Goal: Communication & Community: Answer question/provide support

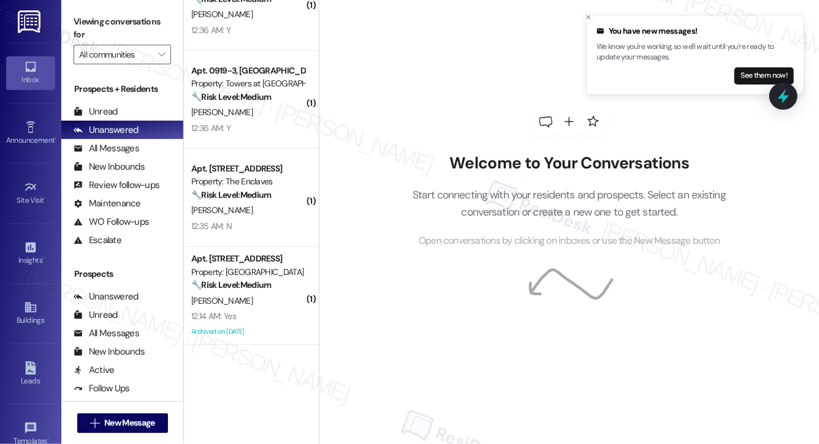
scroll to position [1866, 0]
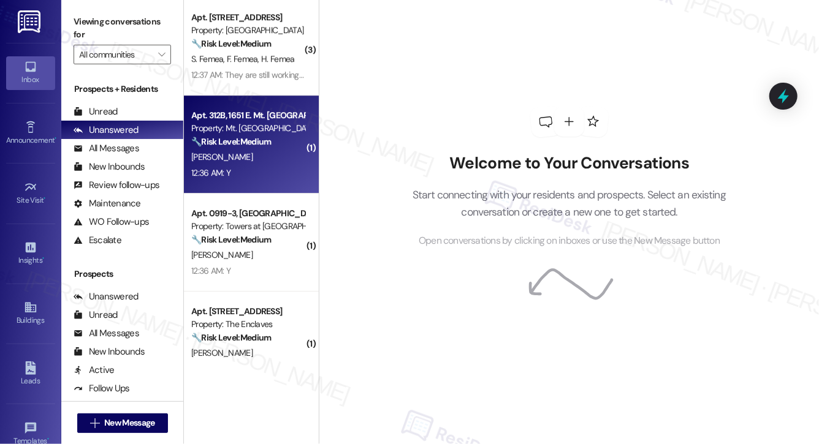
click at [260, 146] on strong "🔧 Risk Level: Medium" at bounding box center [231, 141] width 80 height 11
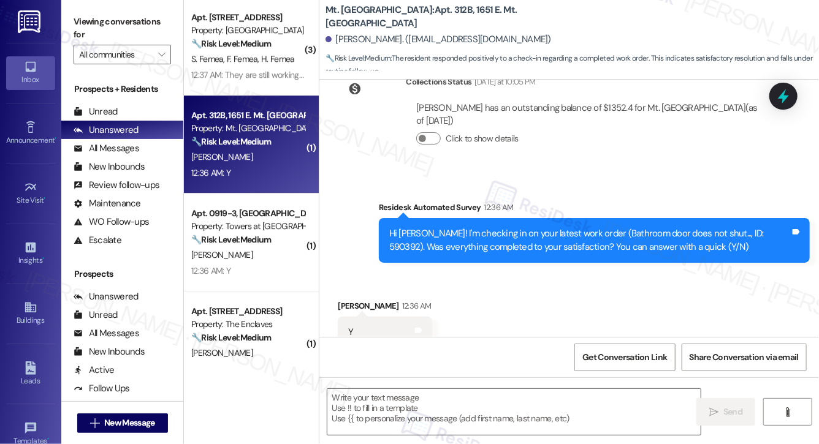
type textarea "Fetching suggested responses. Please feel free to read through the conversation…"
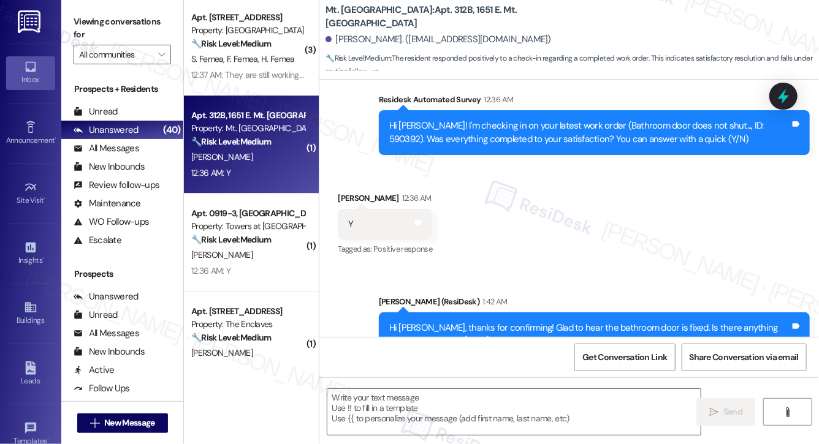
scroll to position [1320, 0]
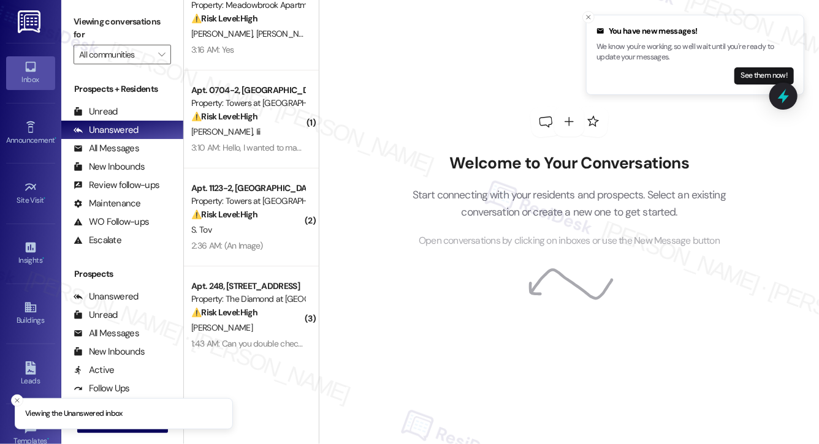
scroll to position [28, 0]
click at [590, 16] on icon "Close toast" at bounding box center [588, 16] width 7 height 7
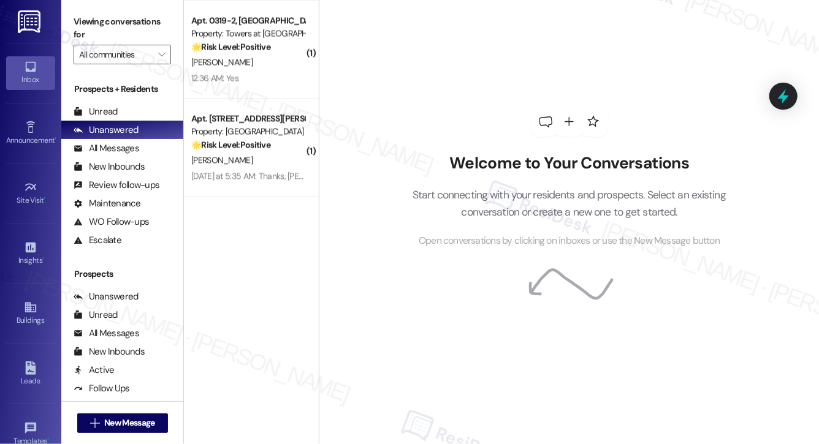
scroll to position [3761, 0]
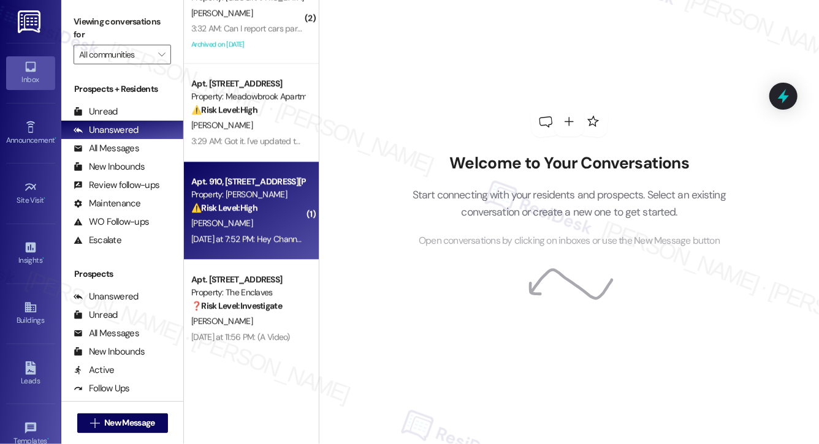
click at [259, 227] on div "[PERSON_NAME]" at bounding box center [248, 223] width 116 height 15
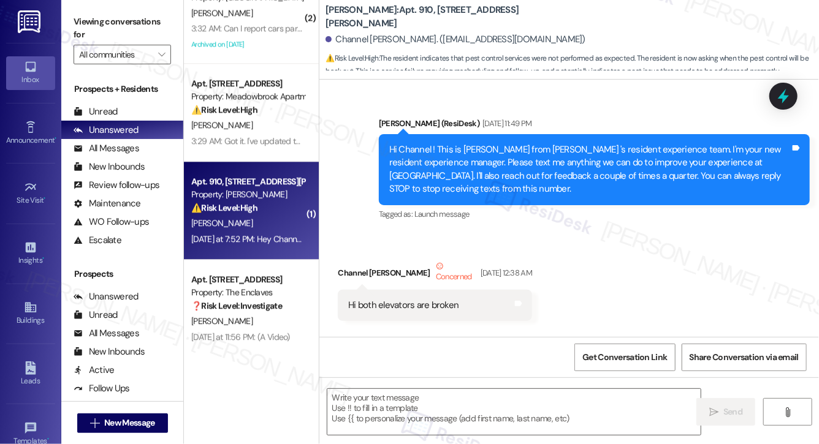
scroll to position [15708, 0]
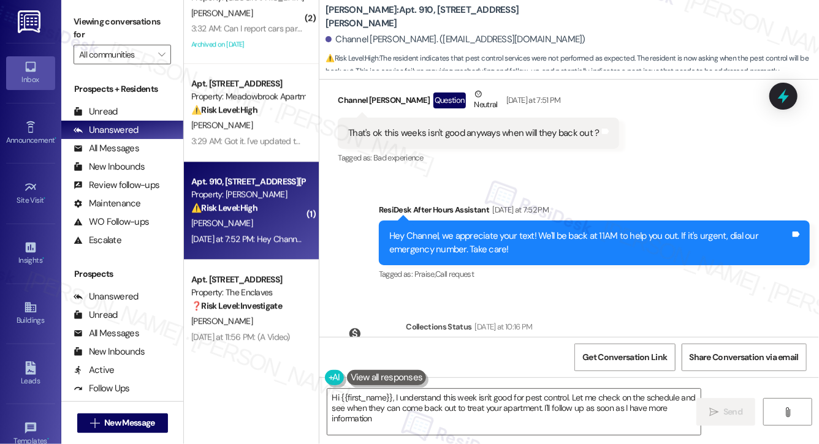
type textarea "Hi {{first_name}}, I understand this week isn't good for pest control. Let me c…"
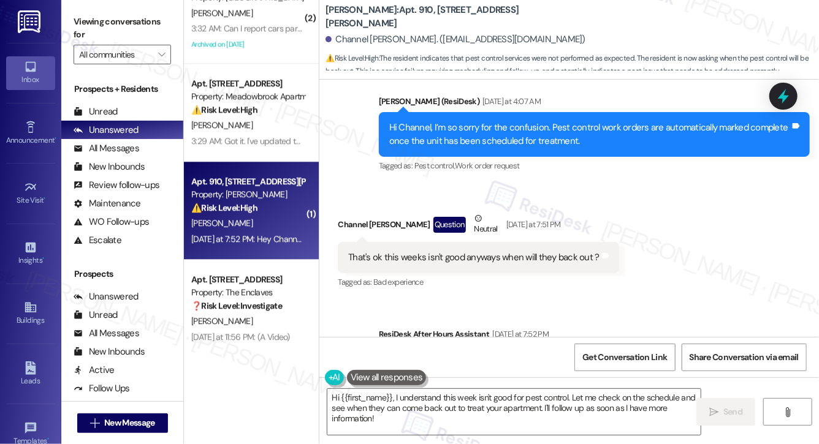
scroll to position [15580, 0]
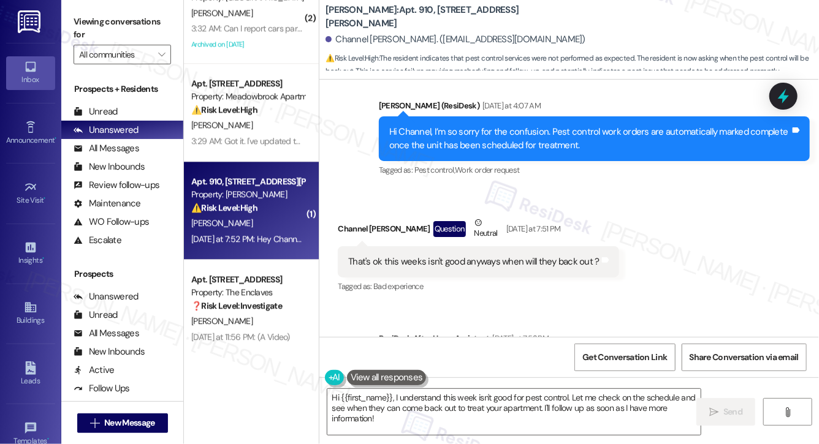
click at [422, 256] on div "That's ok this weeks isn't good anyways when will they back out ?" at bounding box center [473, 262] width 251 height 13
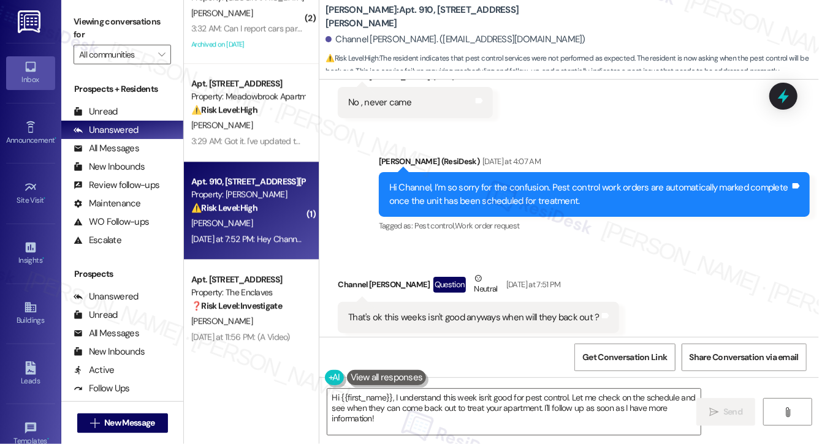
scroll to position [15522, 0]
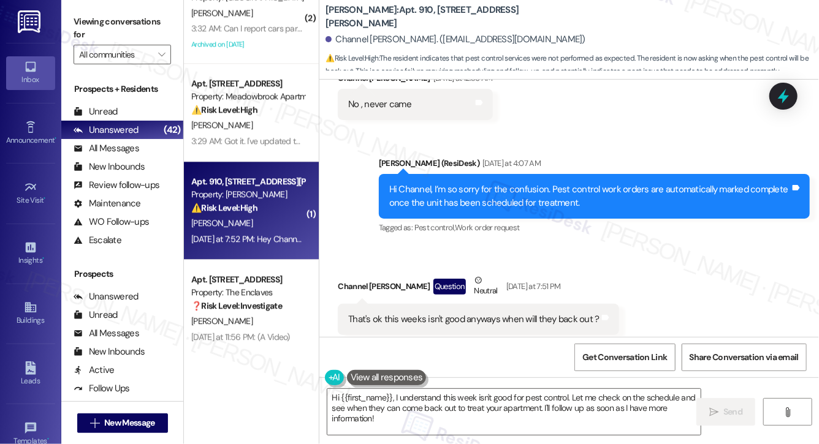
click at [341, 16] on b "[PERSON_NAME]: Apt. 910, [STREET_ADDRESS][PERSON_NAME]" at bounding box center [447, 17] width 245 height 26
copy b "[PERSON_NAME]"
click at [379, 15] on b "[PERSON_NAME]: Apt. 910, [STREET_ADDRESS][PERSON_NAME]" at bounding box center [447, 17] width 245 height 26
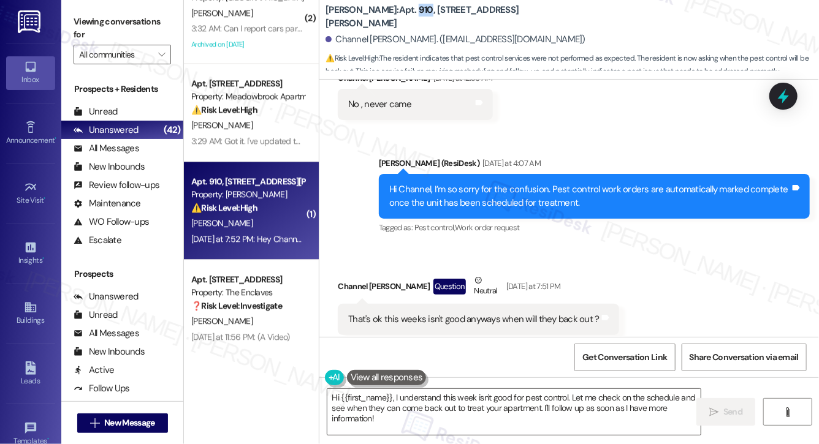
copy b "910"
click at [449, 403] on textarea "Hi {{first_name}}, I understand this week isn't good for pest control. Let me c…" at bounding box center [513, 412] width 373 height 46
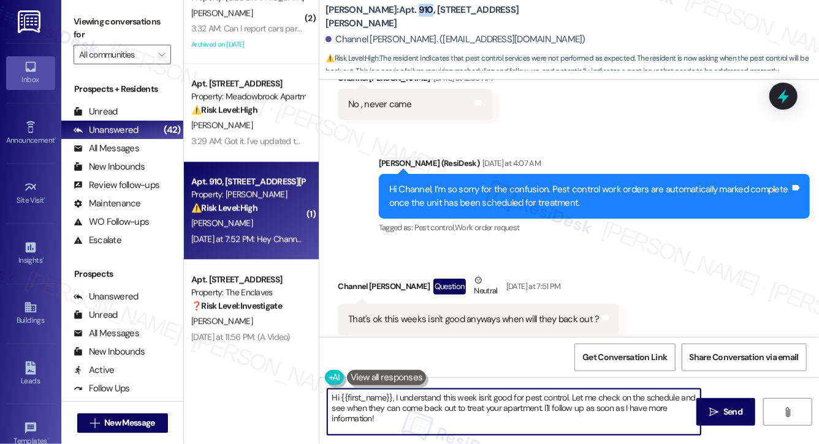
click at [449, 403] on textarea "Hi {{first_name}}, I understand this week isn't good for pest control. Let me c…" at bounding box center [513, 412] width 373 height 46
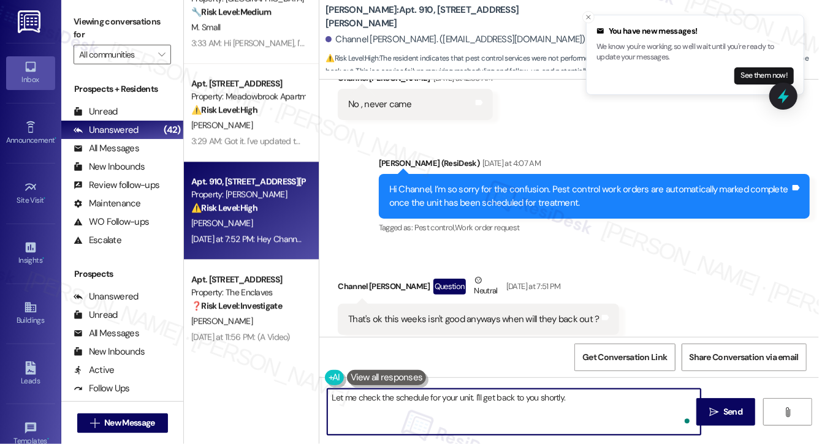
type textarea "Let me check the schedule for your unit. I'll get back to you shortly."
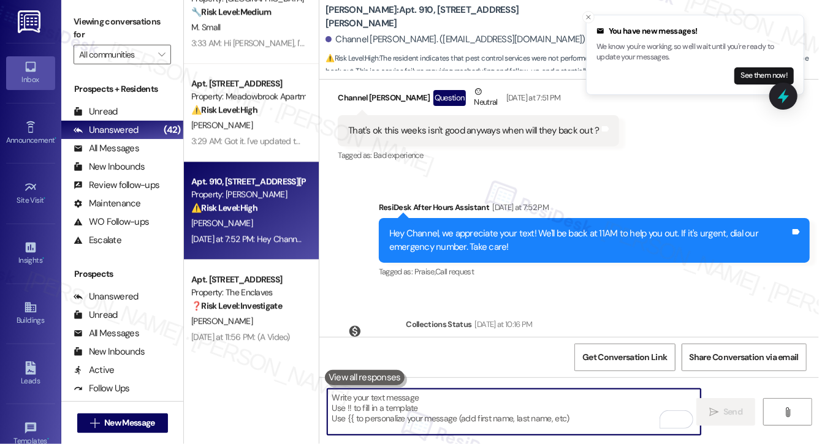
scroll to position [15794, 0]
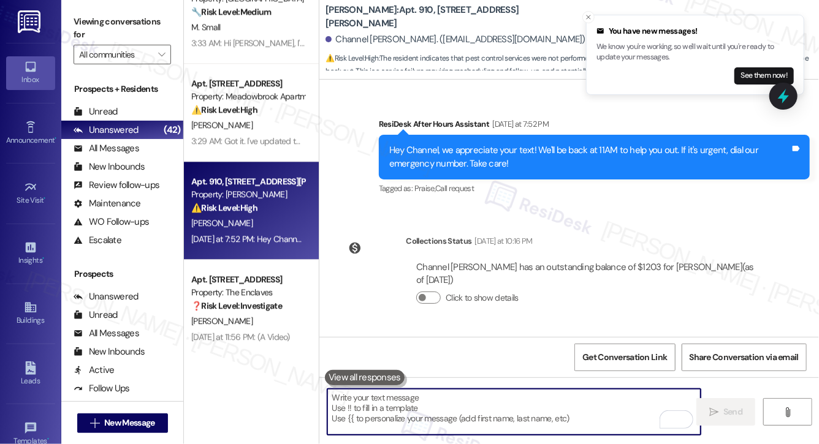
click at [443, 418] on textarea "To enrich screen reader interactions, please activate Accessibility in Grammarl…" at bounding box center [513, 412] width 373 height 46
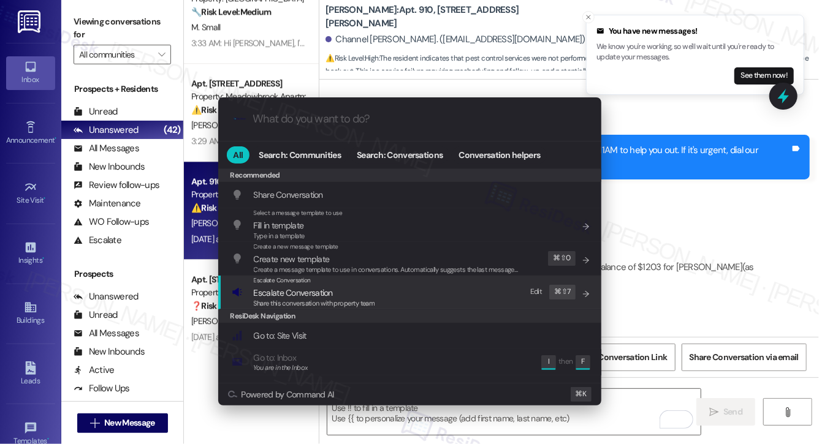
click at [308, 303] on span "Share this conversation with property team" at bounding box center [314, 303] width 121 height 9
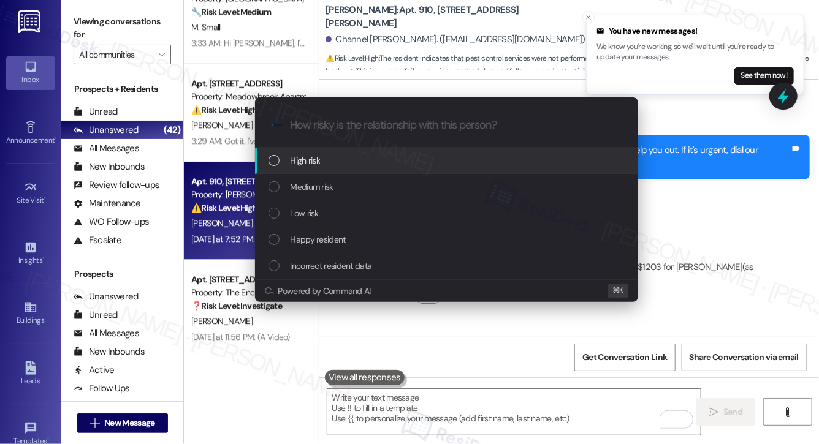
click at [331, 169] on div "High risk" at bounding box center [446, 161] width 383 height 26
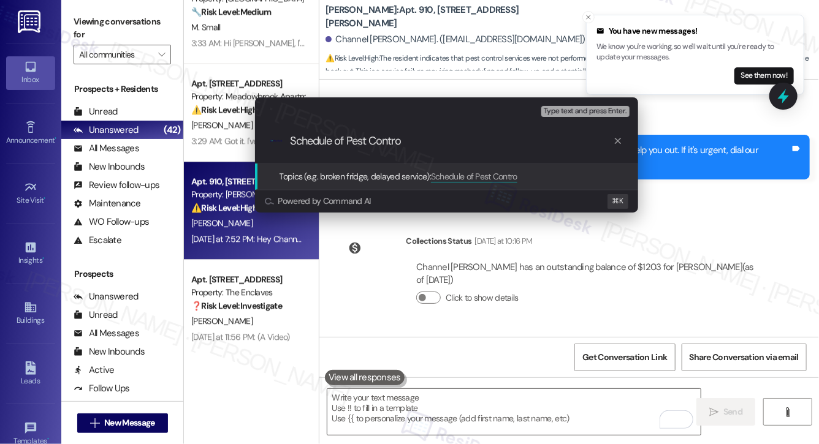
type input "Schedule of Pest Control"
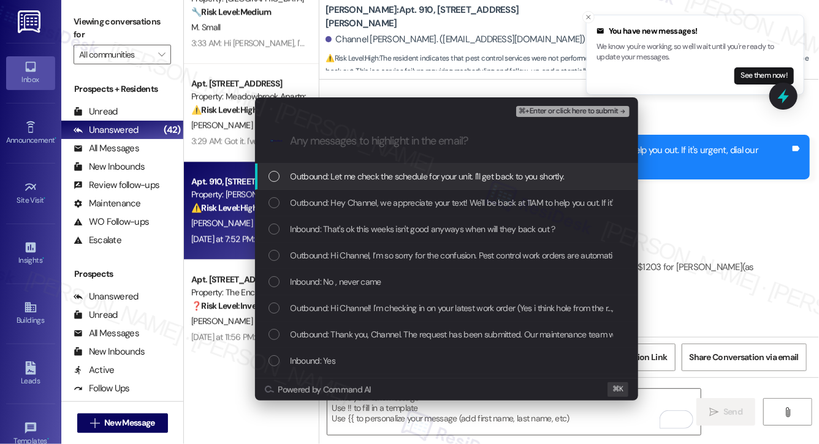
click at [367, 176] on span "Outbound: Let me check the schedule for your unit. I'll get back to you shortly." at bounding box center [428, 176] width 274 height 13
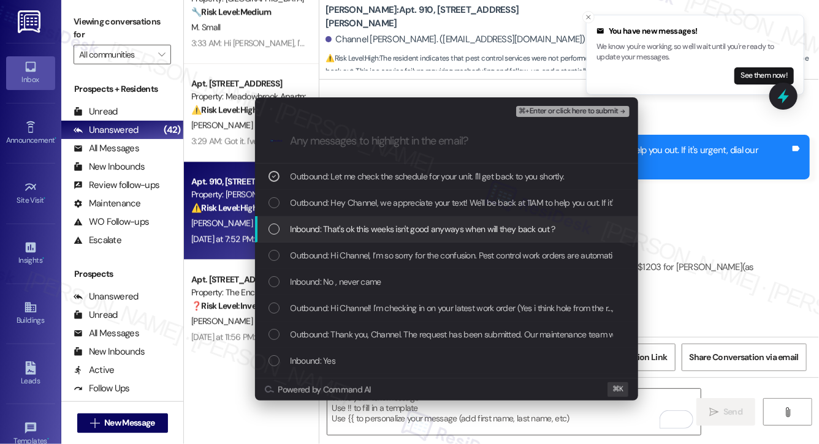
click at [374, 231] on span "Inbound: That's ok this weeks isn't good anyways when will they back out ?" at bounding box center [423, 228] width 265 height 13
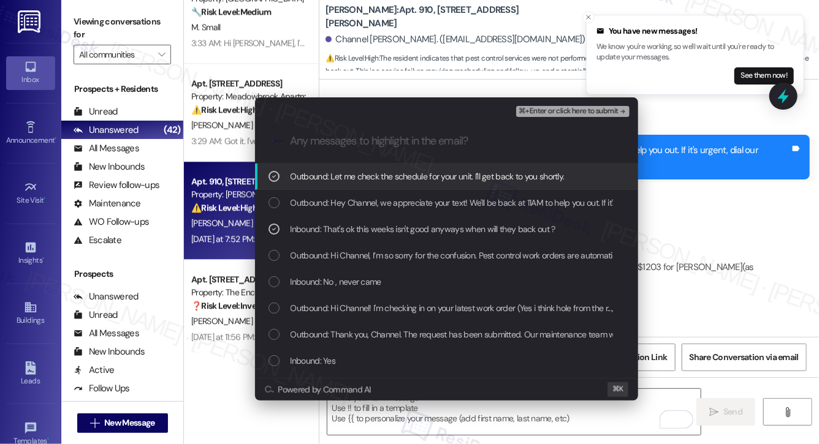
click at [549, 112] on span "⌘+Enter or click here to submit" at bounding box center [568, 111] width 99 height 9
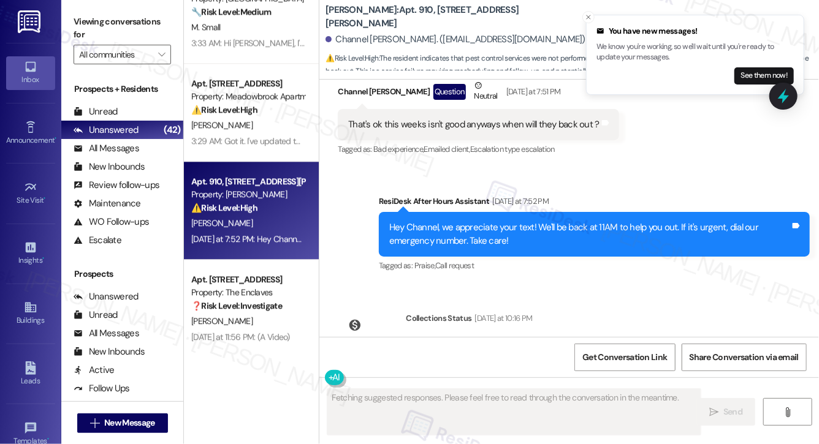
scroll to position [15812, 0]
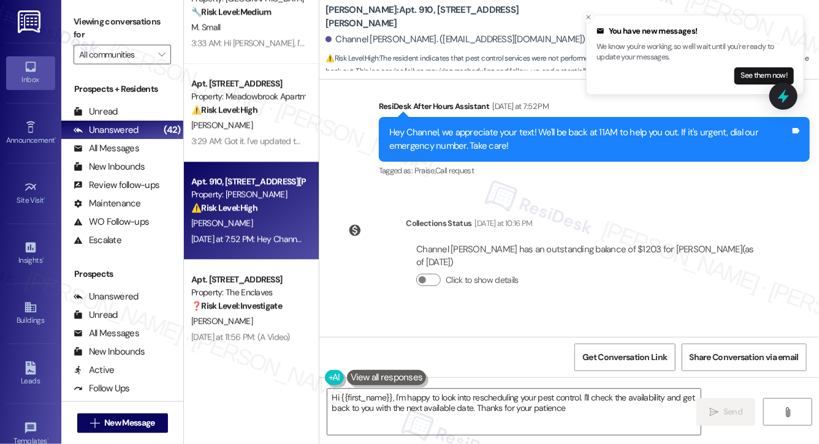
type textarea "Hi {{first_name}}, I'm happy to look into rescheduling your pest control. I'll …"
click at [431, 406] on textarea "Hi {{first_name}}, I'm happy to look into rescheduling your pest control. I'll …" at bounding box center [513, 412] width 373 height 46
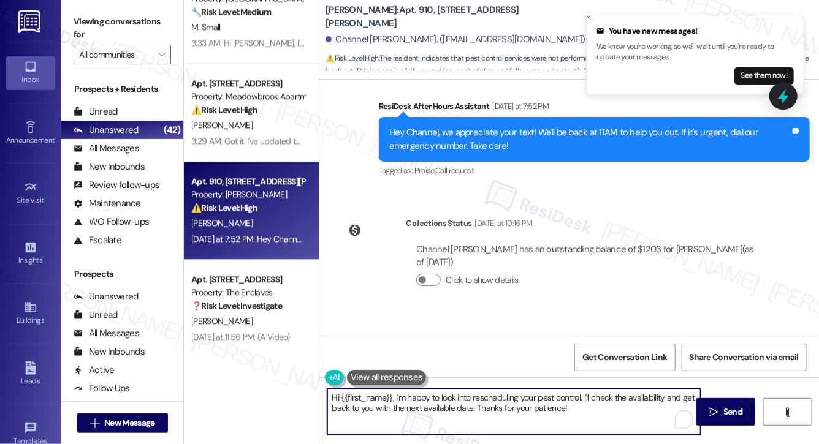
click at [431, 406] on textarea "Hi {{first_name}}, I'm happy to look into rescheduling your pest control. I'll …" at bounding box center [513, 412] width 373 height 46
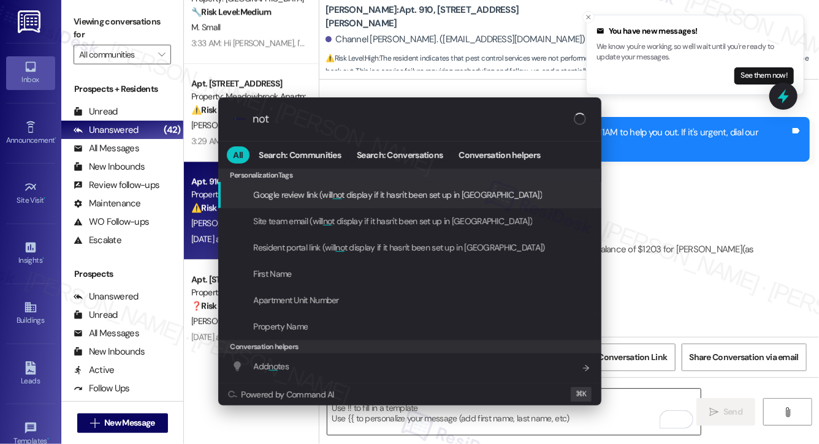
type input "note"
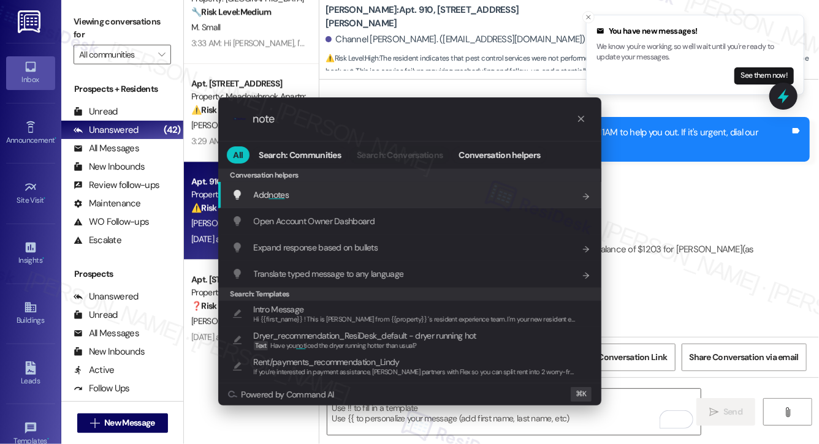
click at [335, 192] on div "Add note s Add shortcut" at bounding box center [411, 194] width 359 height 13
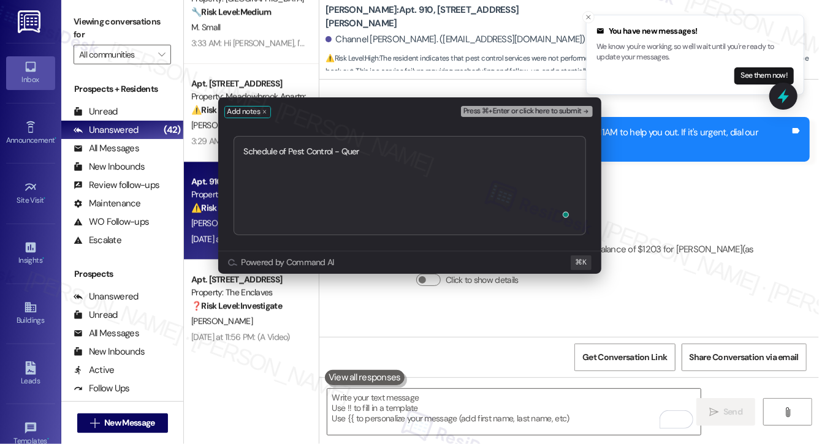
type textarea "Schedule of Pest Control - Query"
click at [487, 108] on span "Press ⌘+Enter or click here to submit" at bounding box center [522, 111] width 118 height 9
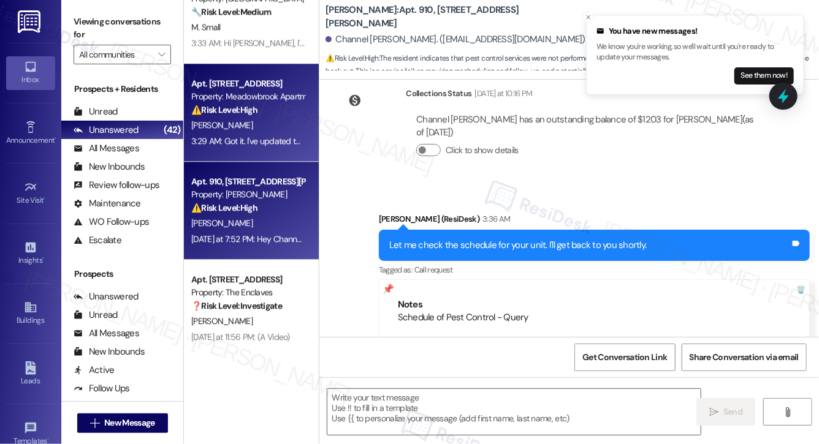
type textarea "Fetching suggested responses. Please feel free to read through the conversation…"
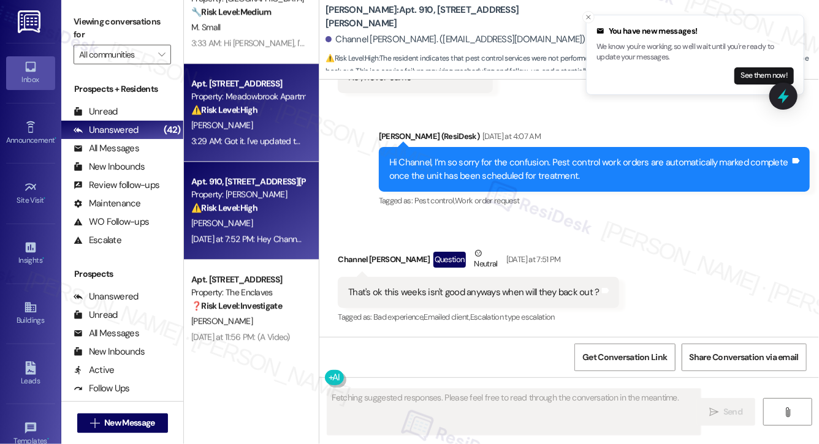
scroll to position [15479, 0]
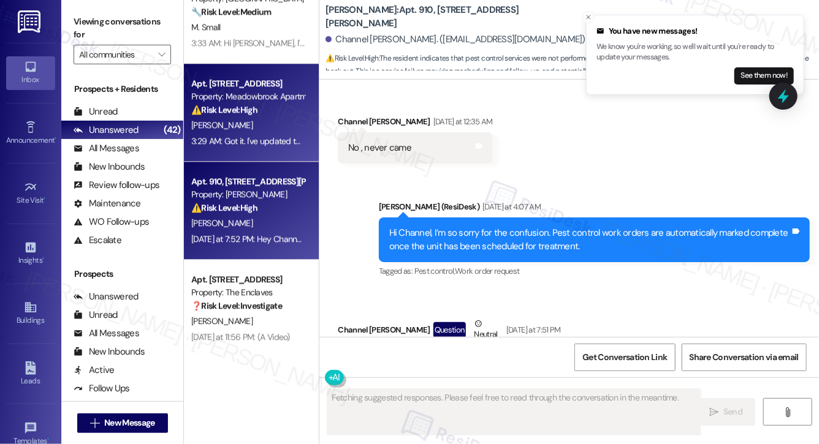
click at [260, 134] on div "3:29 AM: Got it. I've updated the work order with this info and will ensure the…" at bounding box center [248, 141] width 116 height 15
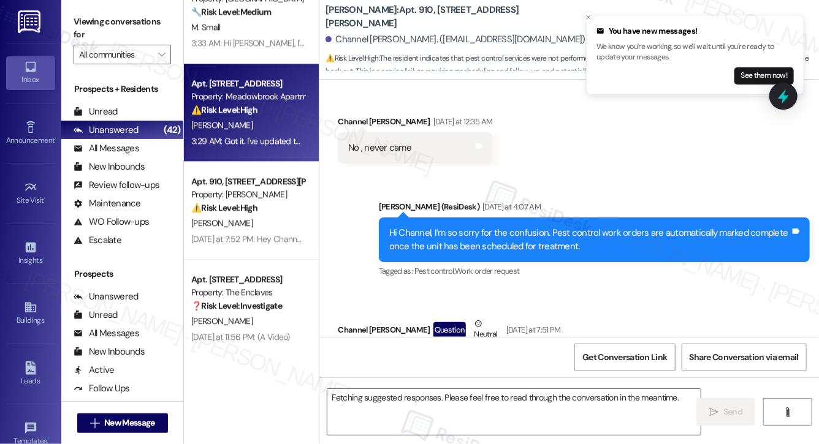
click at [260, 134] on div "3:29 AM: Got it. I've updated the work order with this info and will ensure the…" at bounding box center [248, 141] width 116 height 15
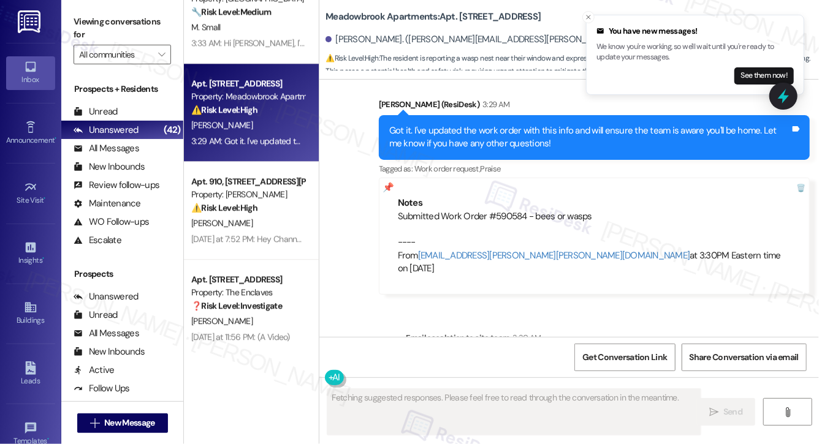
scroll to position [4698, 0]
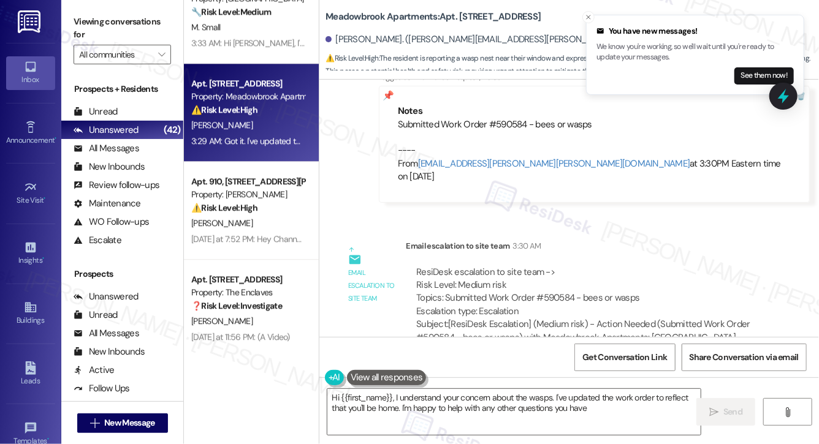
type textarea "Hi {{first_name}}, I understand your concern about the wasps. I've updated the …"
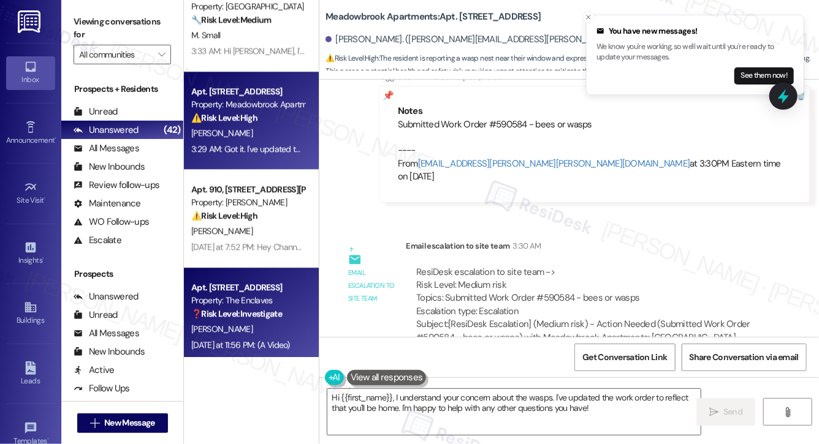
scroll to position [3761, 0]
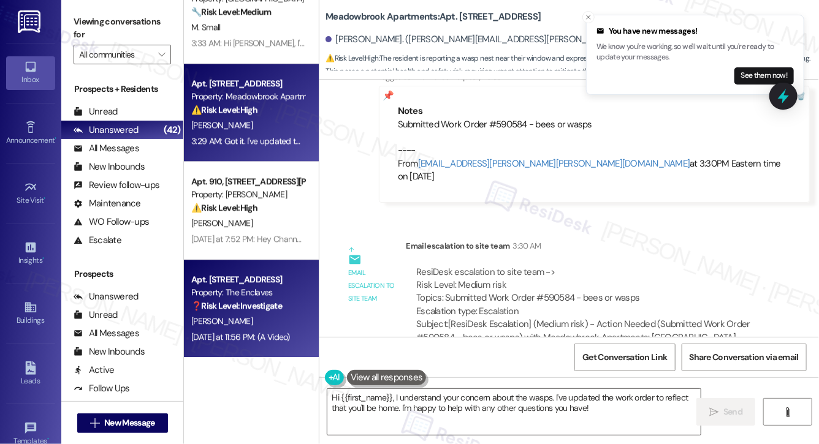
click at [237, 322] on div "[PERSON_NAME]" at bounding box center [248, 321] width 116 height 15
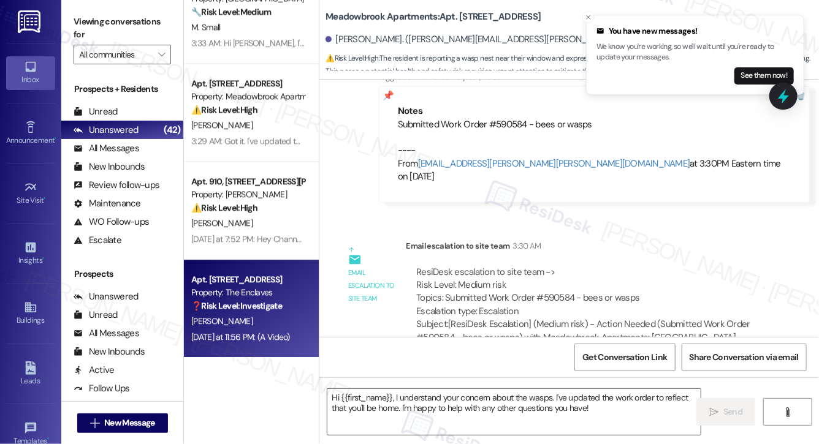
type textarea "Fetching suggested responses. Please feel free to read through the conversation…"
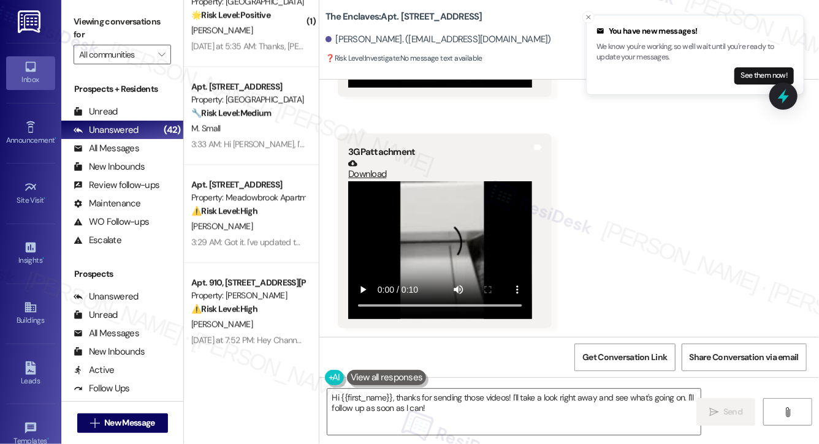
scroll to position [3655, 0]
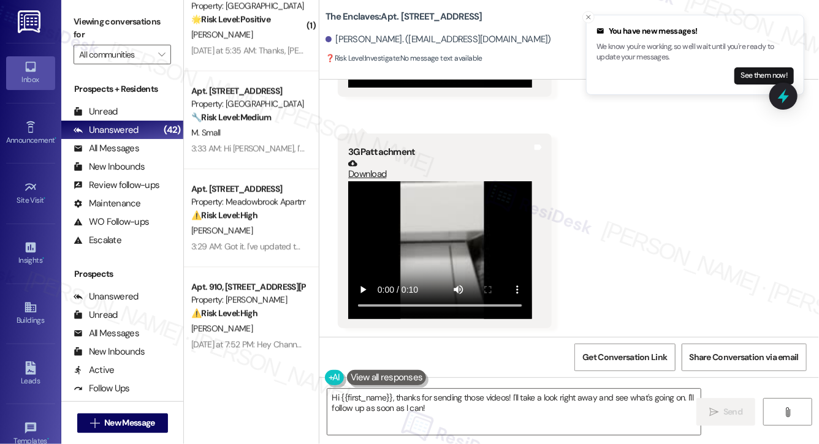
click at [614, 316] on div "Received via SMS [PERSON_NAME] [DATE] at 11:55 PM 3GP attachment Download Tags …" at bounding box center [569, 97] width 500 height 481
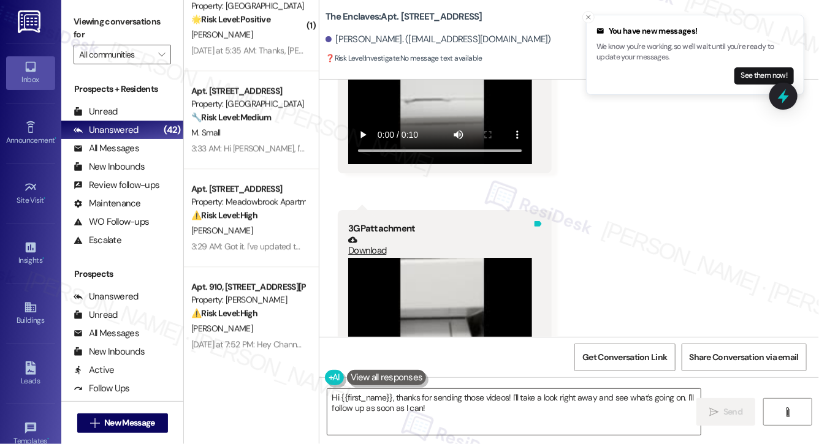
scroll to position [617, 0]
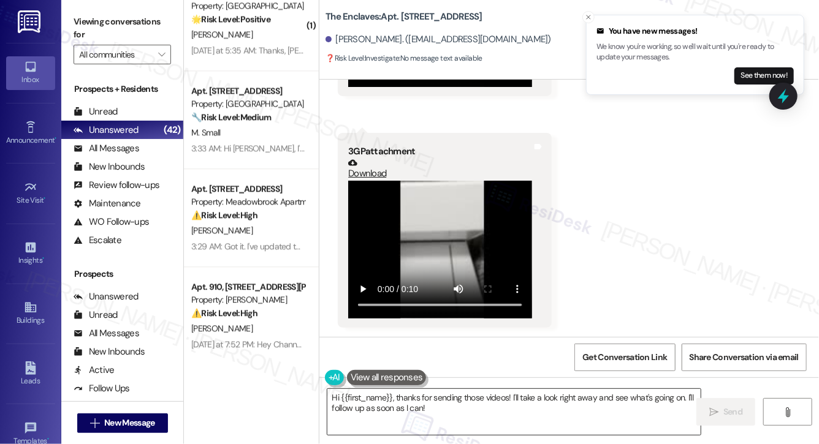
click at [506, 398] on textarea "Hi {{first_name}}, thanks for sending those videos! I'll take a look right away…" at bounding box center [513, 412] width 373 height 46
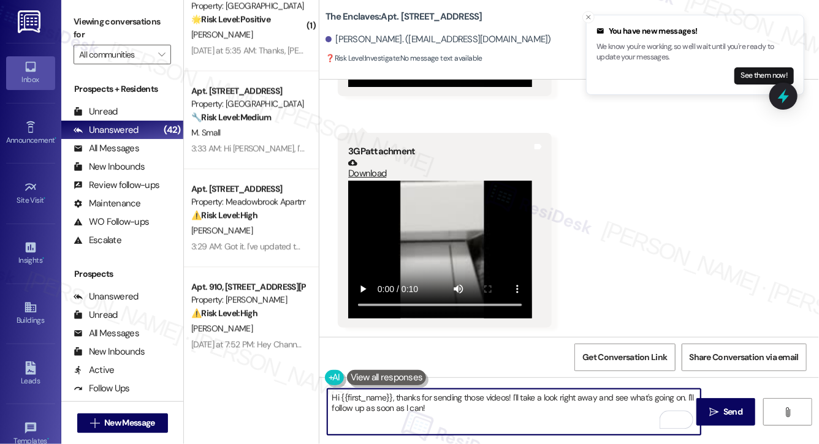
drag, startPoint x: 511, startPoint y: 396, endPoint x: 533, endPoint y: 422, distance: 34.0
click at [533, 422] on textarea "Hi {{first_name}}, thanks for sending those videos! I'll take a look right away…" at bounding box center [513, 412] width 373 height 46
paste textarea "f the laundry inside the dryer is not balanced, it can cause a loud noise."
type textarea "Hi {{first_name}}, thanks for sending those videos! If the laundry inside the d…"
